Goal: Task Accomplishment & Management: Manage account settings

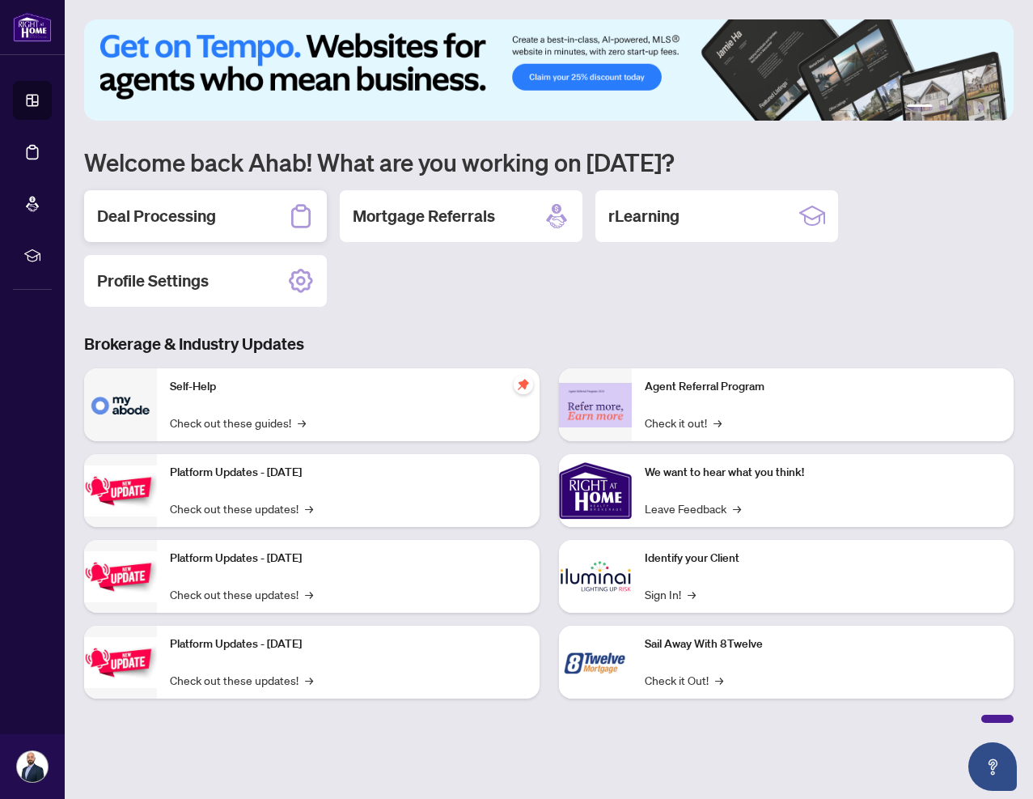
click at [168, 206] on h2 "Deal Processing" at bounding box center [156, 216] width 119 height 23
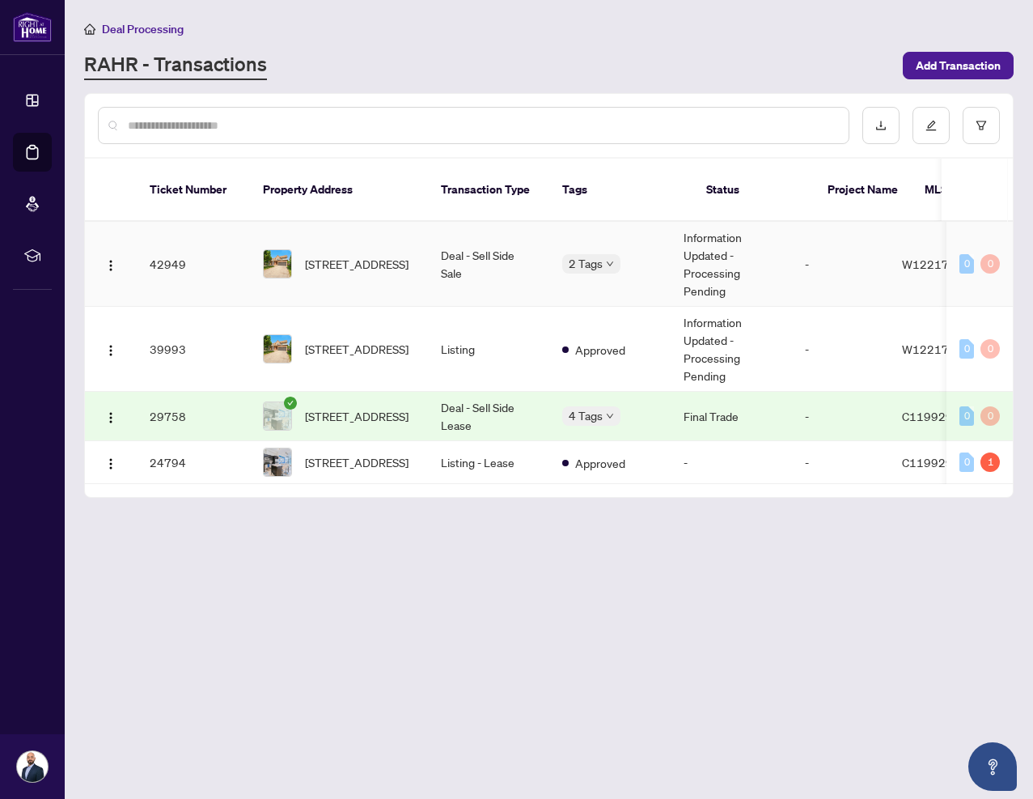
click at [391, 255] on span "[STREET_ADDRESS]" at bounding box center [357, 264] width 104 height 18
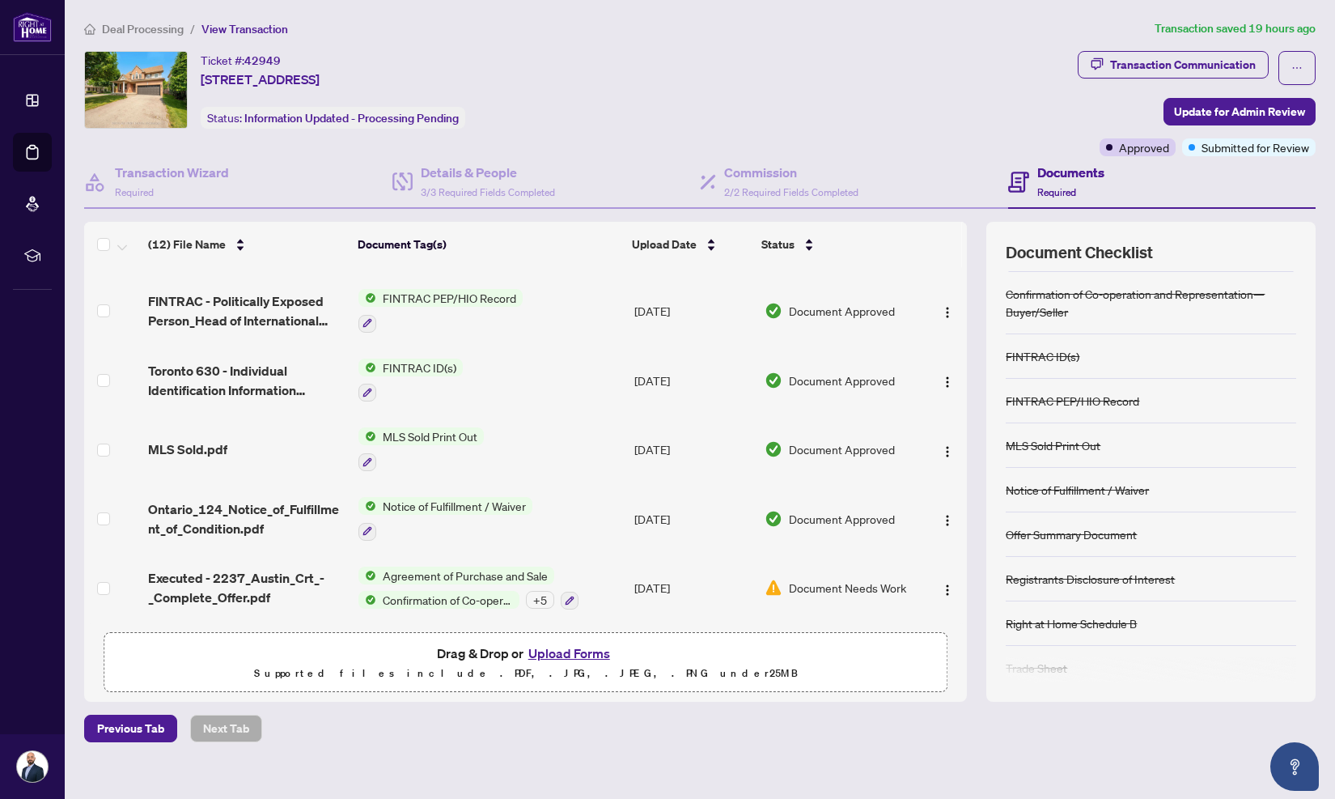
scroll to position [467, 0]
click at [840, 587] on span "Document Needs Work" at bounding box center [847, 588] width 117 height 18
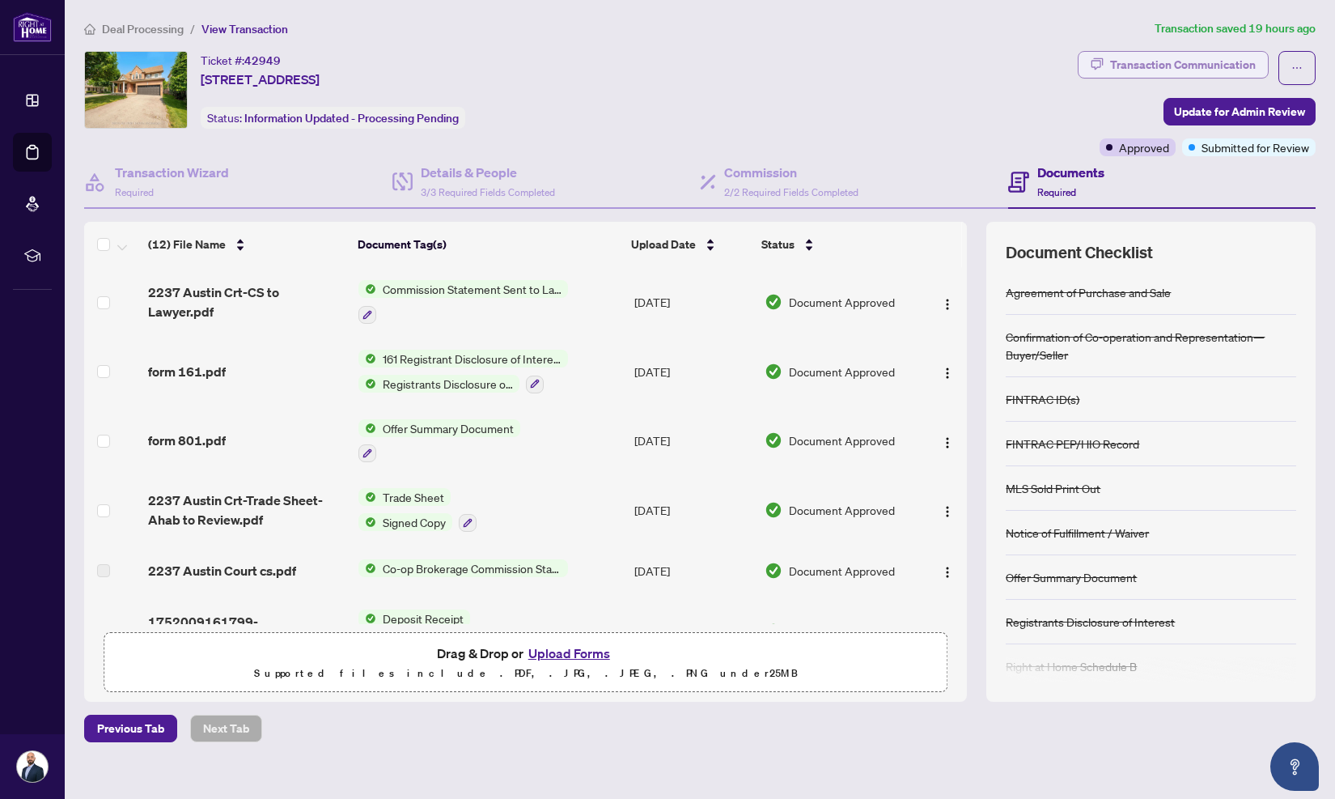
click at [1032, 70] on div "Transaction Communication" at bounding box center [1183, 65] width 146 height 26
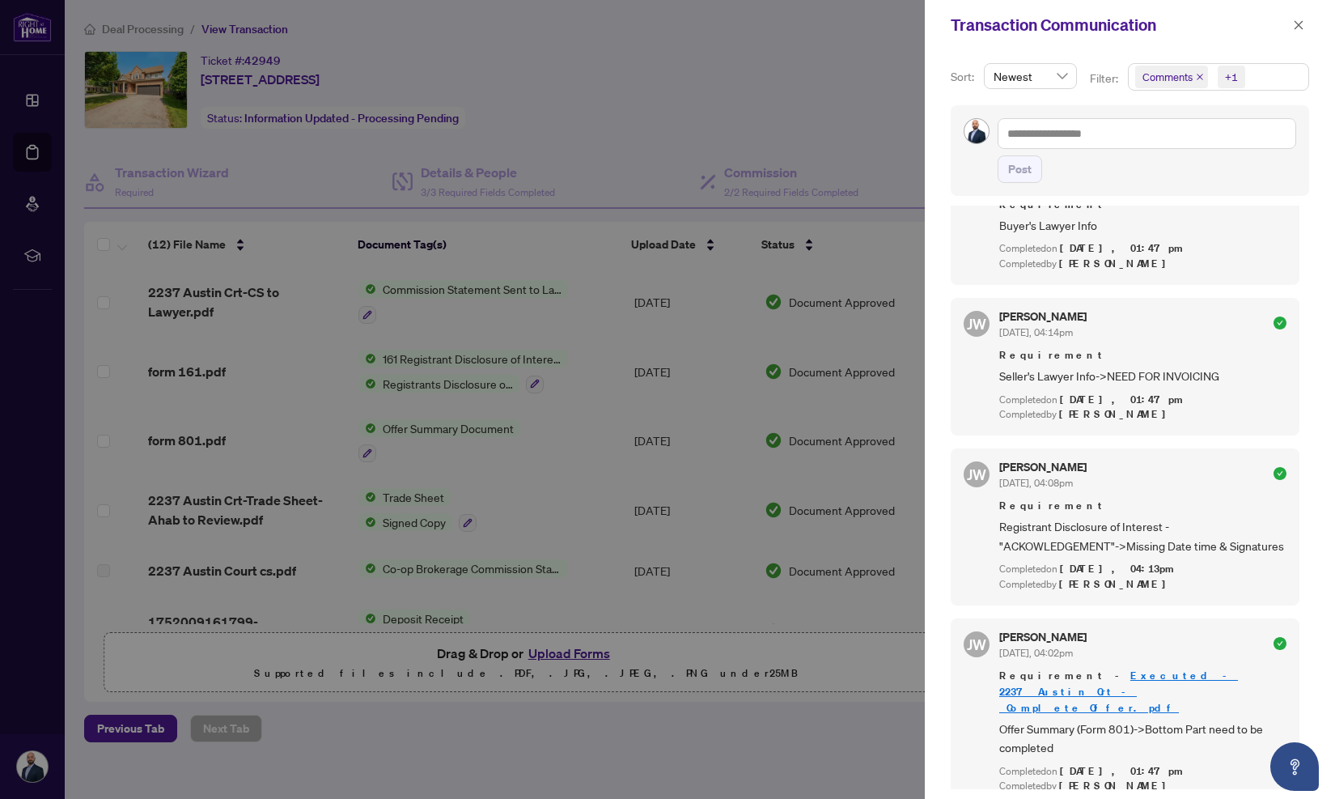
scroll to position [1539, 0]
